Goal: Task Accomplishment & Management: Use online tool/utility

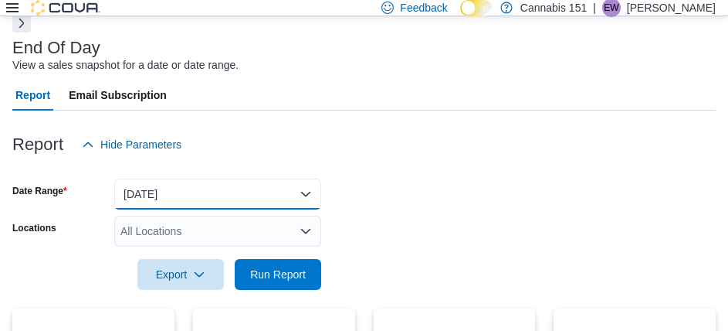
click at [231, 202] on button "[DATE]" at bounding box center [217, 193] width 207 height 31
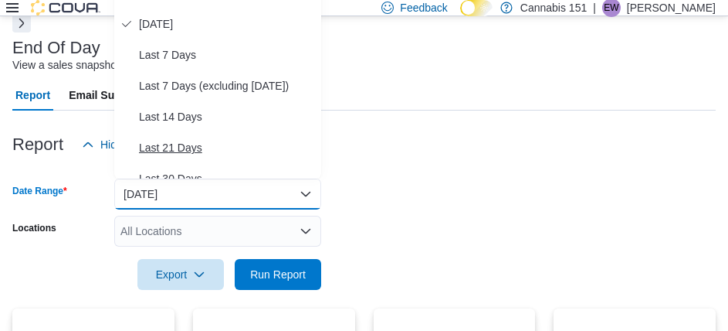
scroll to position [24, 0]
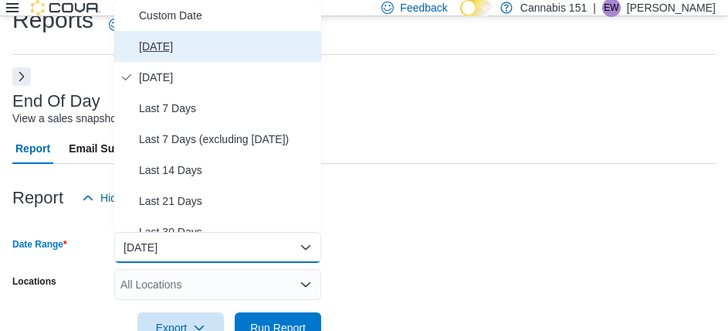
click at [183, 43] on span "[DATE]" at bounding box center [227, 46] width 176 height 19
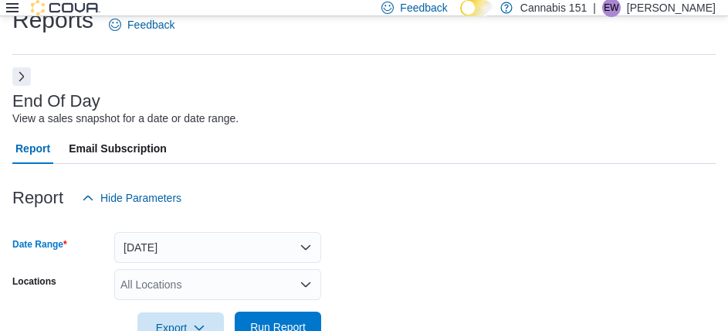
click at [272, 324] on span "Run Report" at bounding box center [278, 326] width 56 height 15
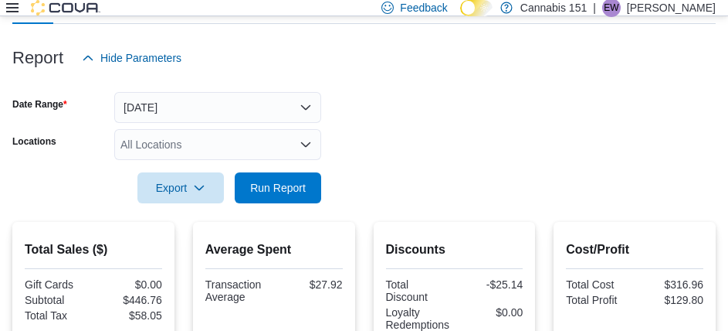
scroll to position [201, 0]
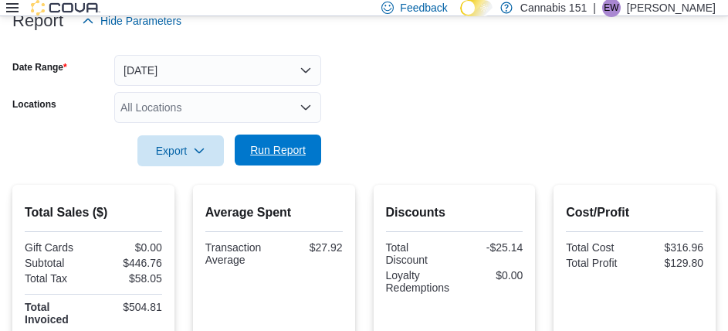
click at [287, 142] on span "Run Report" at bounding box center [278, 149] width 68 height 31
click at [271, 149] on span "Run Report" at bounding box center [278, 149] width 56 height 15
click at [281, 150] on span "Run Report" at bounding box center [278, 149] width 56 height 15
drag, startPoint x: 263, startPoint y: 151, endPoint x: 368, endPoint y: 137, distance: 105.1
click at [263, 151] on span "Run Report" at bounding box center [278, 150] width 56 height 15
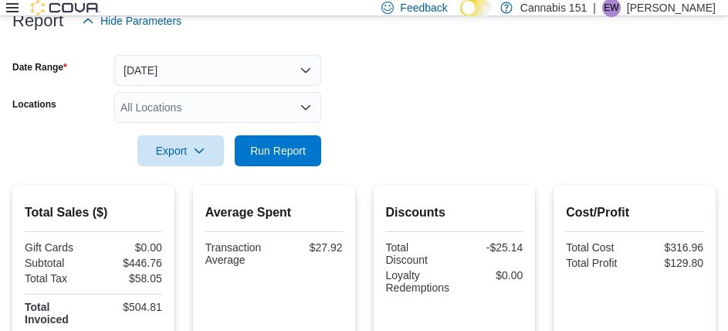
click at [321, 140] on form "Date Range [DATE] Locations All Locations Export Run Report" at bounding box center [364, 101] width 704 height 130
click at [315, 143] on button "Run Report" at bounding box center [278, 149] width 86 height 31
click at [445, 138] on form "Date Range [DATE] Locations All Locations Export Run Report" at bounding box center [364, 101] width 704 height 130
click at [453, 137] on form "Date Range [DATE] Locations All Locations Export Run Report" at bounding box center [364, 101] width 704 height 130
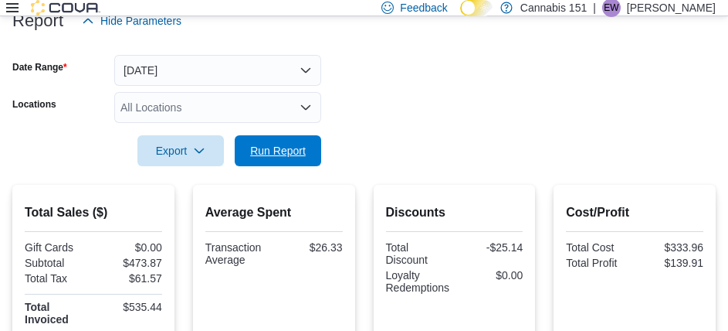
drag, startPoint x: 281, startPoint y: 153, endPoint x: 419, endPoint y: 137, distance: 138.3
click at [280, 153] on span "Run Report" at bounding box center [278, 150] width 56 height 15
